Goal: Find specific page/section: Find specific page/section

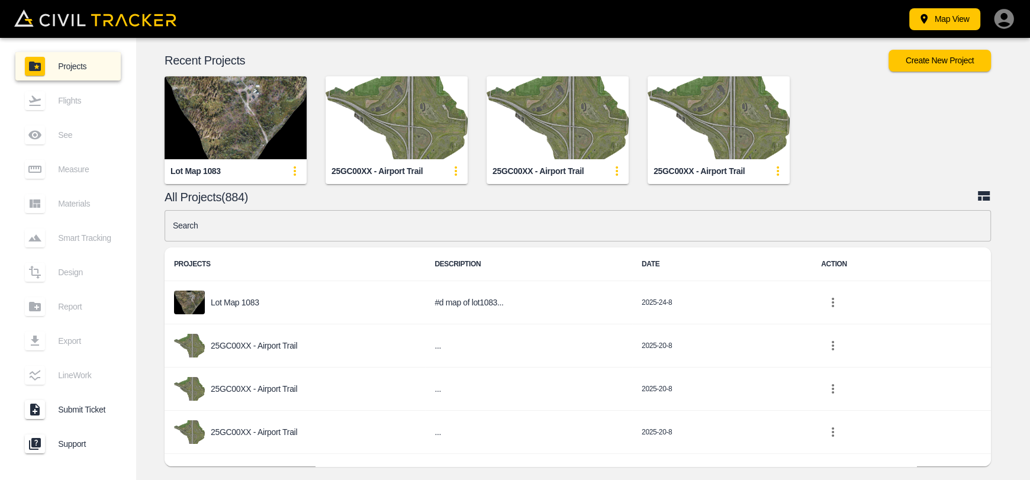
click at [297, 136] on img "button" at bounding box center [236, 117] width 142 height 83
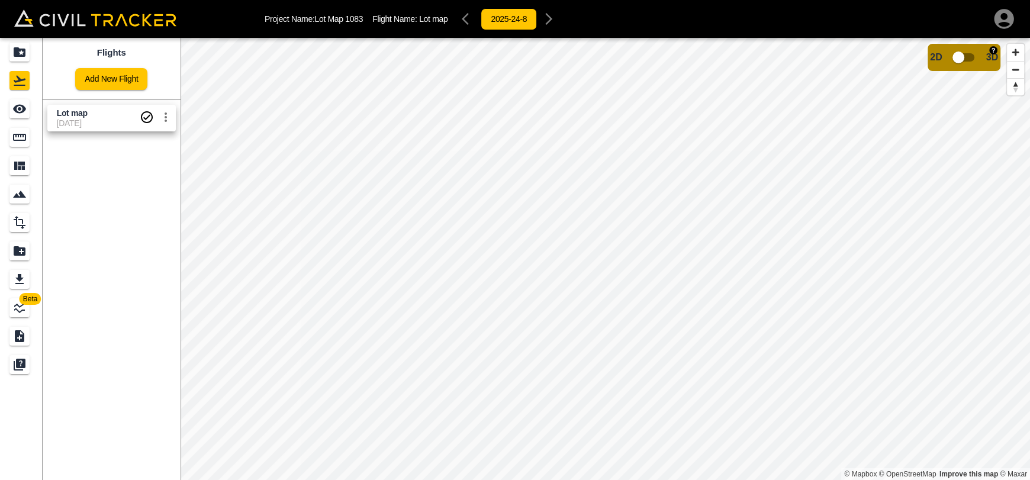
click at [970, 63] on input "checkbox" at bounding box center [959, 57] width 68 height 23
click at [985, 53] on input "checkbox" at bounding box center [994, 54] width 68 height 23
click at [35, 136] on link at bounding box center [21, 137] width 43 height 28
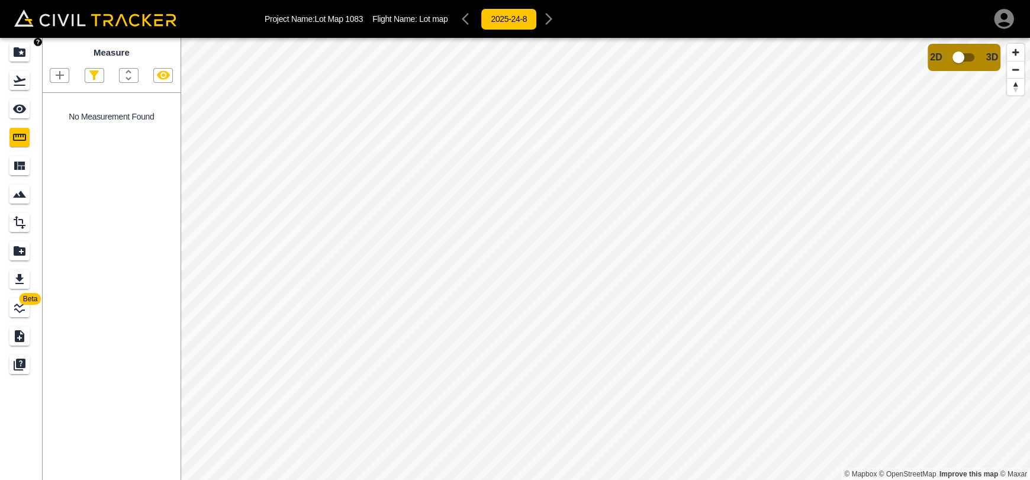
drag, startPoint x: 29, startPoint y: 62, endPoint x: 24, endPoint y: 3, distance: 59.4
click at [29, 62] on link at bounding box center [21, 52] width 43 height 28
